Goal: Obtain resource: Download file/media

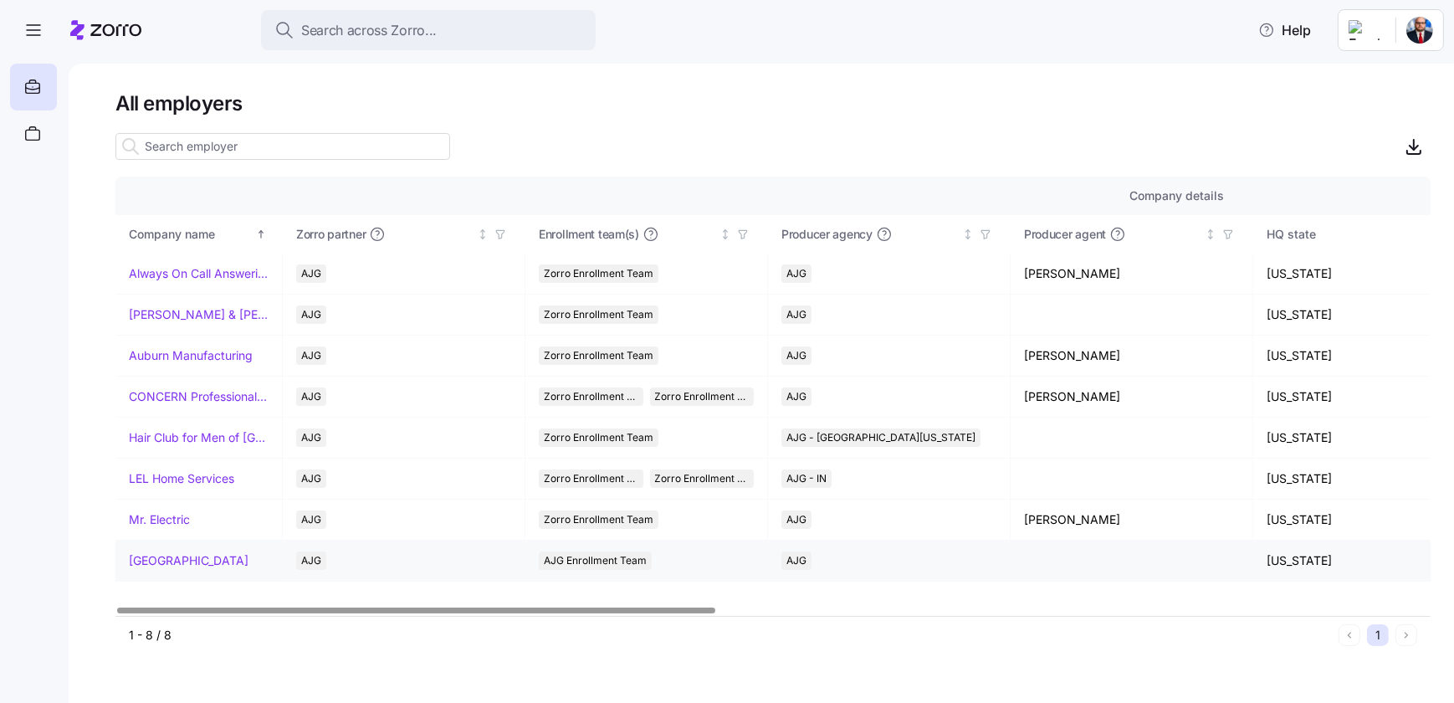
click at [242, 559] on link "[GEOGRAPHIC_DATA]" at bounding box center [189, 560] width 120 height 17
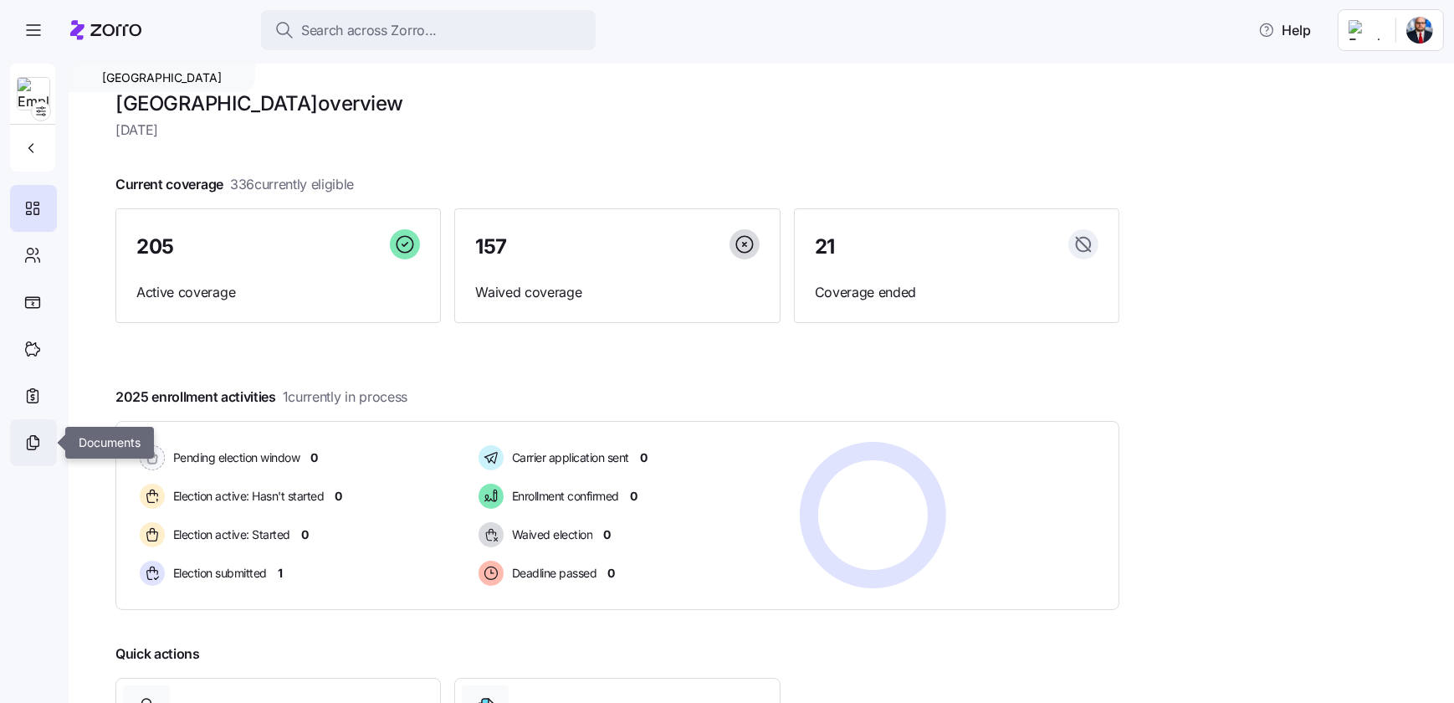
click at [26, 439] on icon at bounding box center [32, 443] width 18 height 20
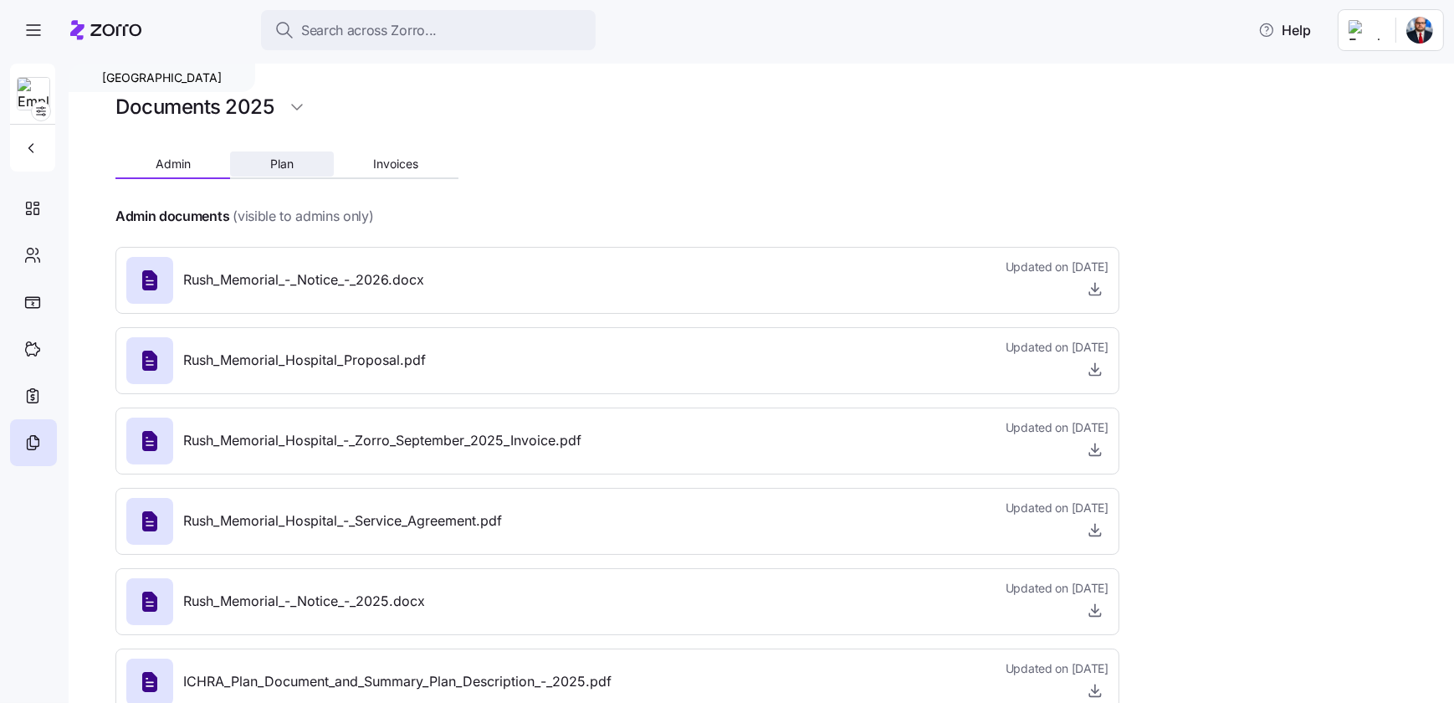
click at [310, 161] on button "Plan" at bounding box center [281, 163] width 103 height 25
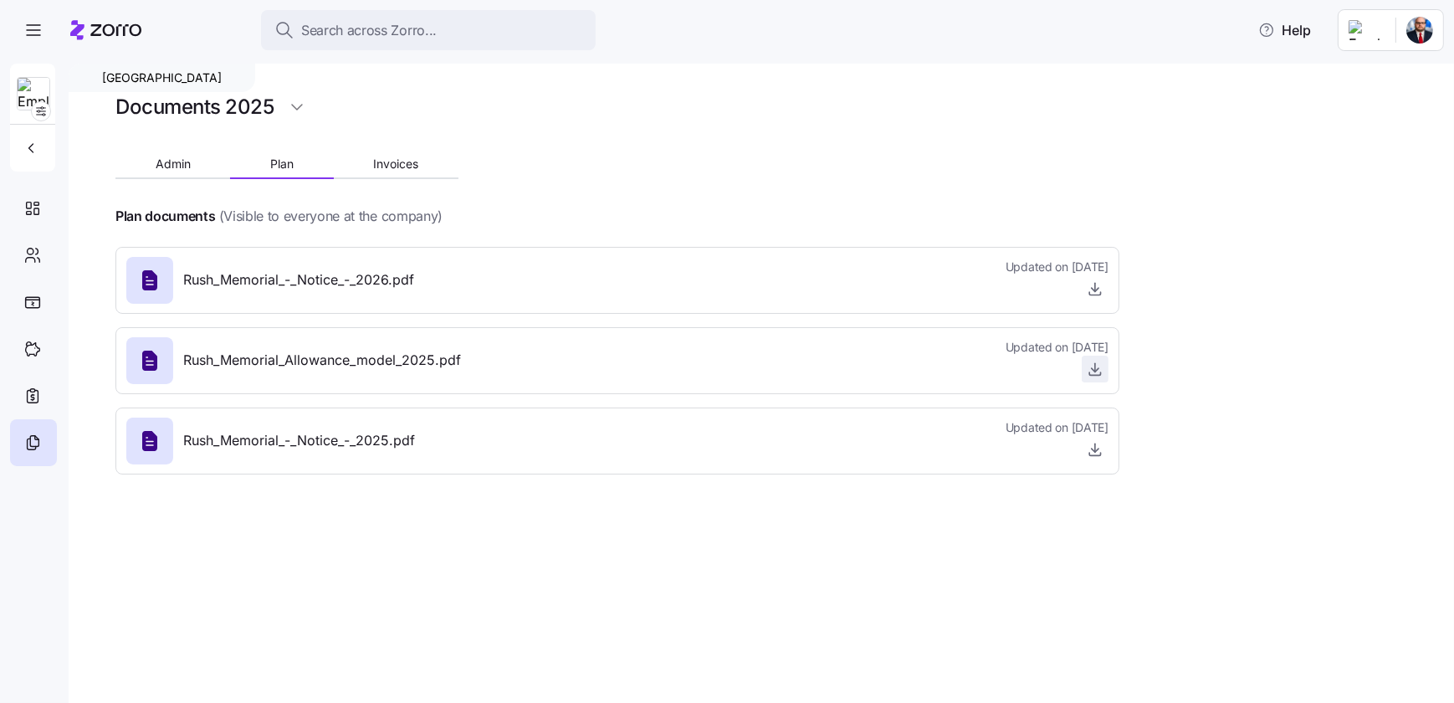
click at [1099, 369] on icon "button" at bounding box center [1095, 369] width 17 height 17
